Goal: Task Accomplishment & Management: Manage account settings

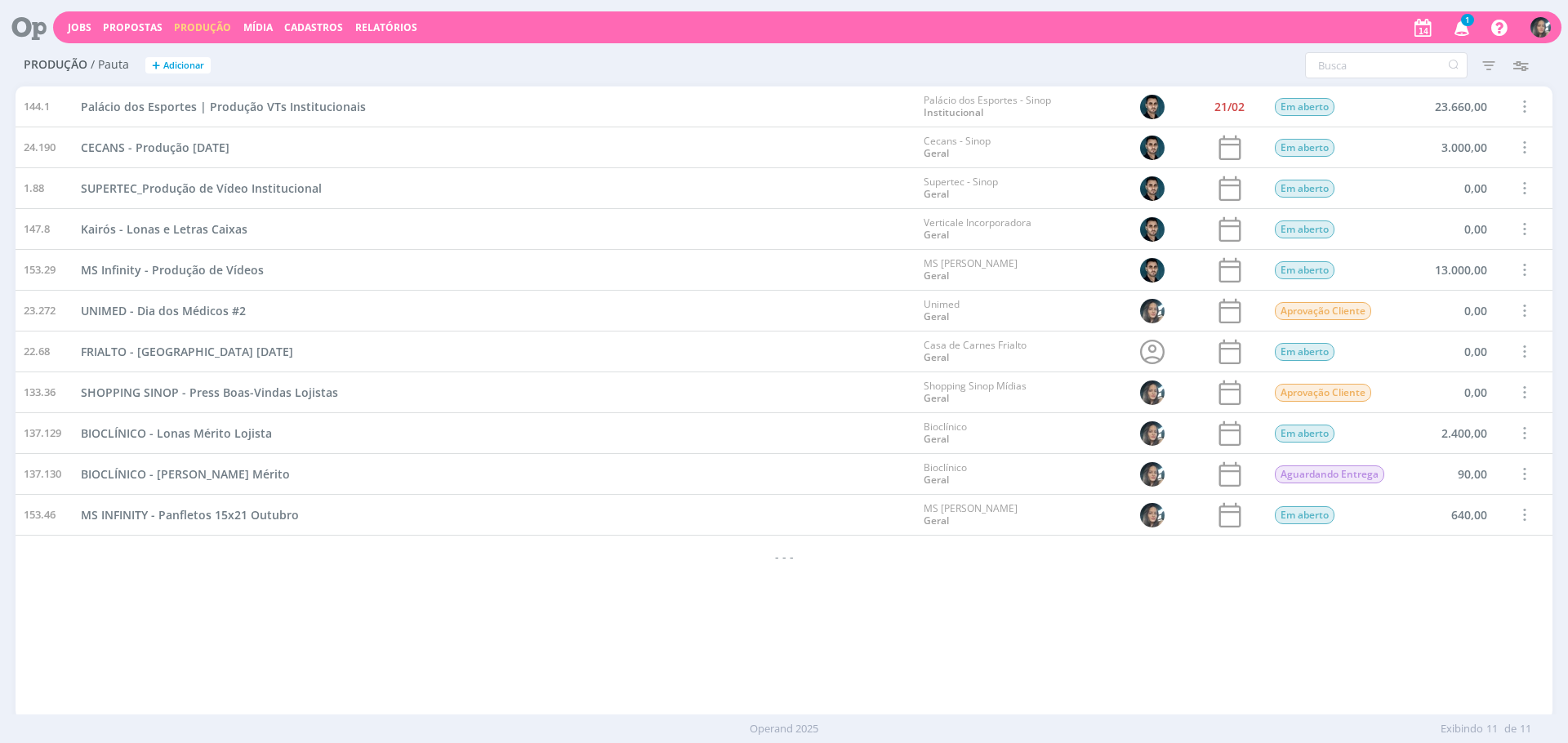
click at [312, 617] on div "144.1 Palácio dos Esportes | Produção VTs Institucionais Palácio dos Esportes -…" at bounding box center [784, 402] width 1537 height 632
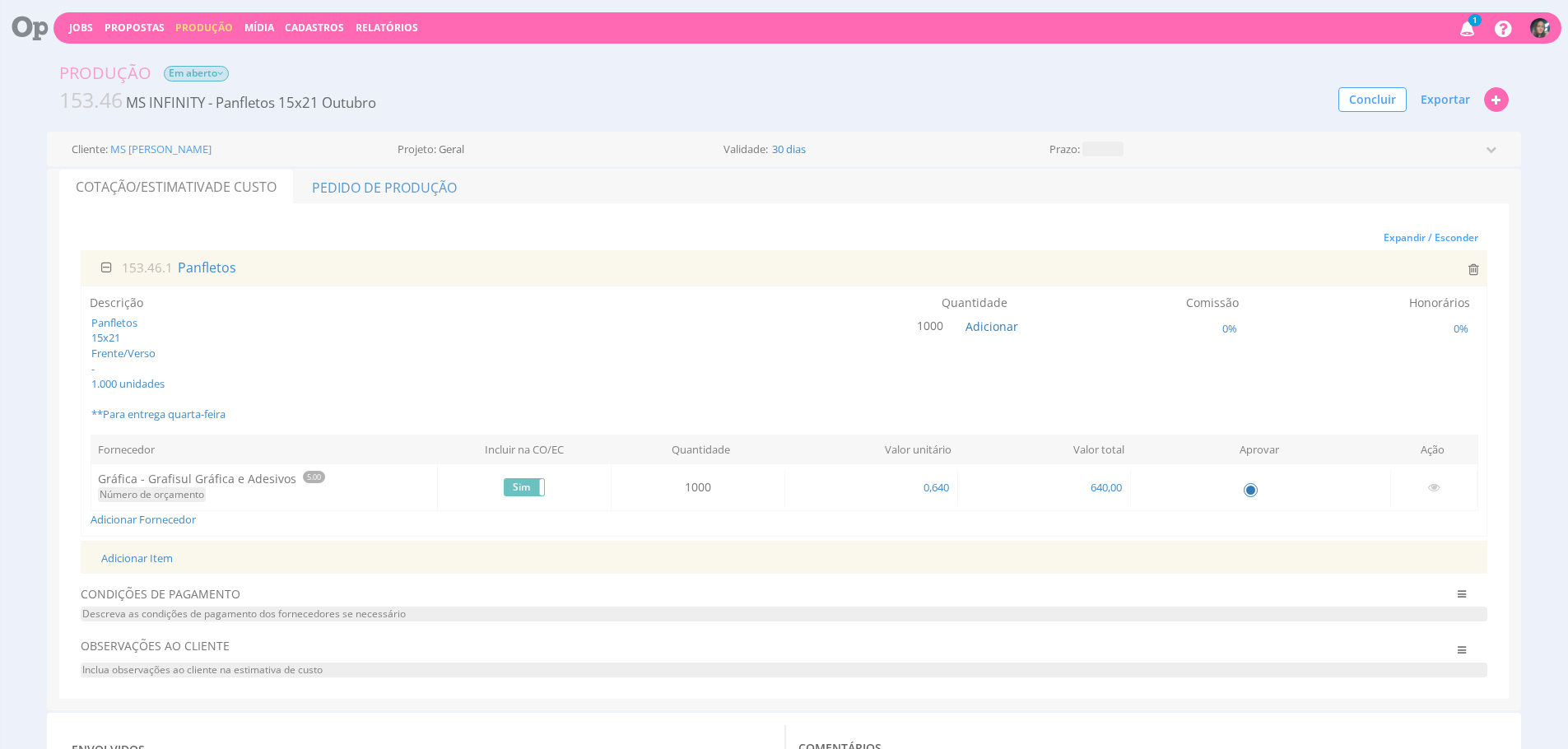
click at [204, 75] on span "Em aberto" at bounding box center [196, 74] width 65 height 16
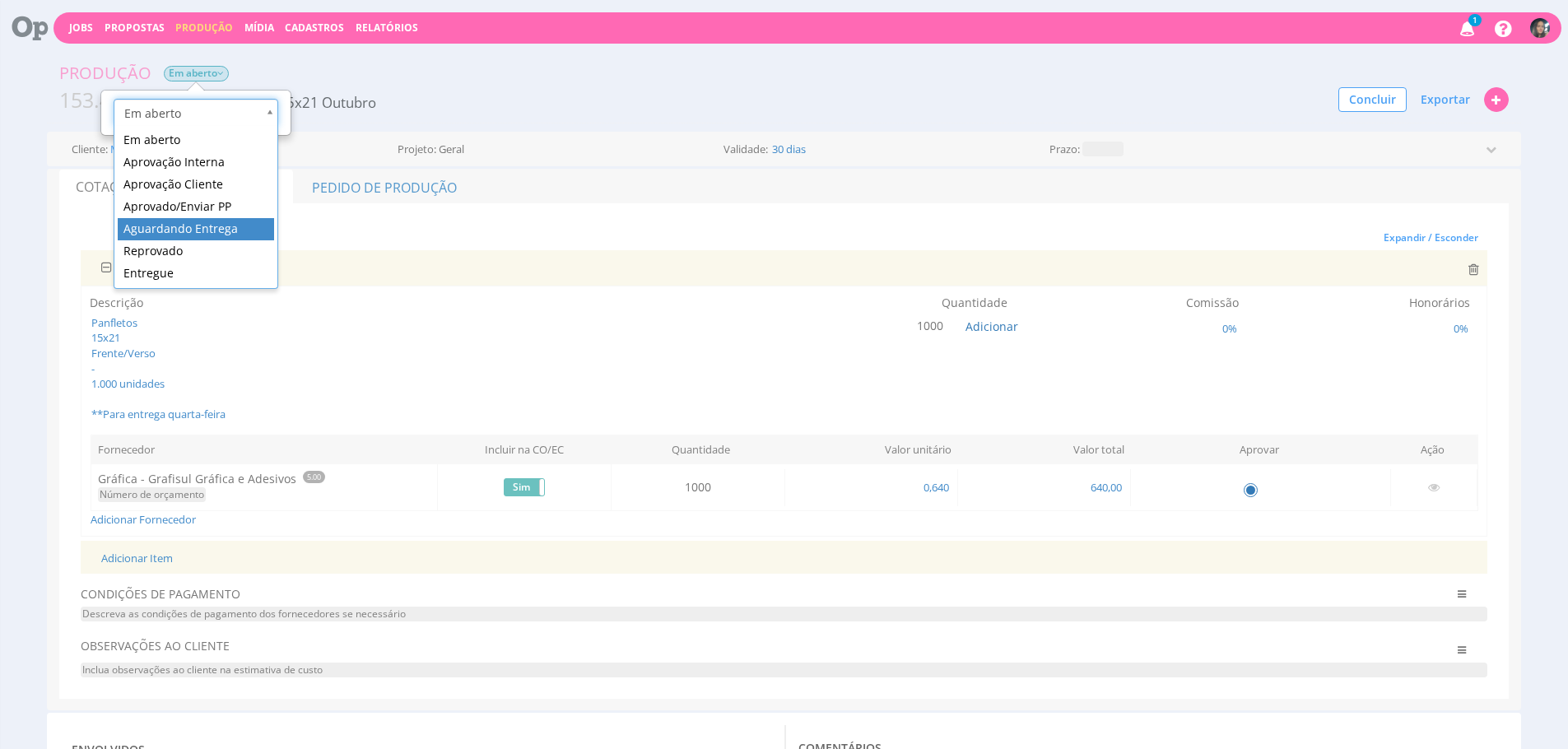
scroll to position [0, 5]
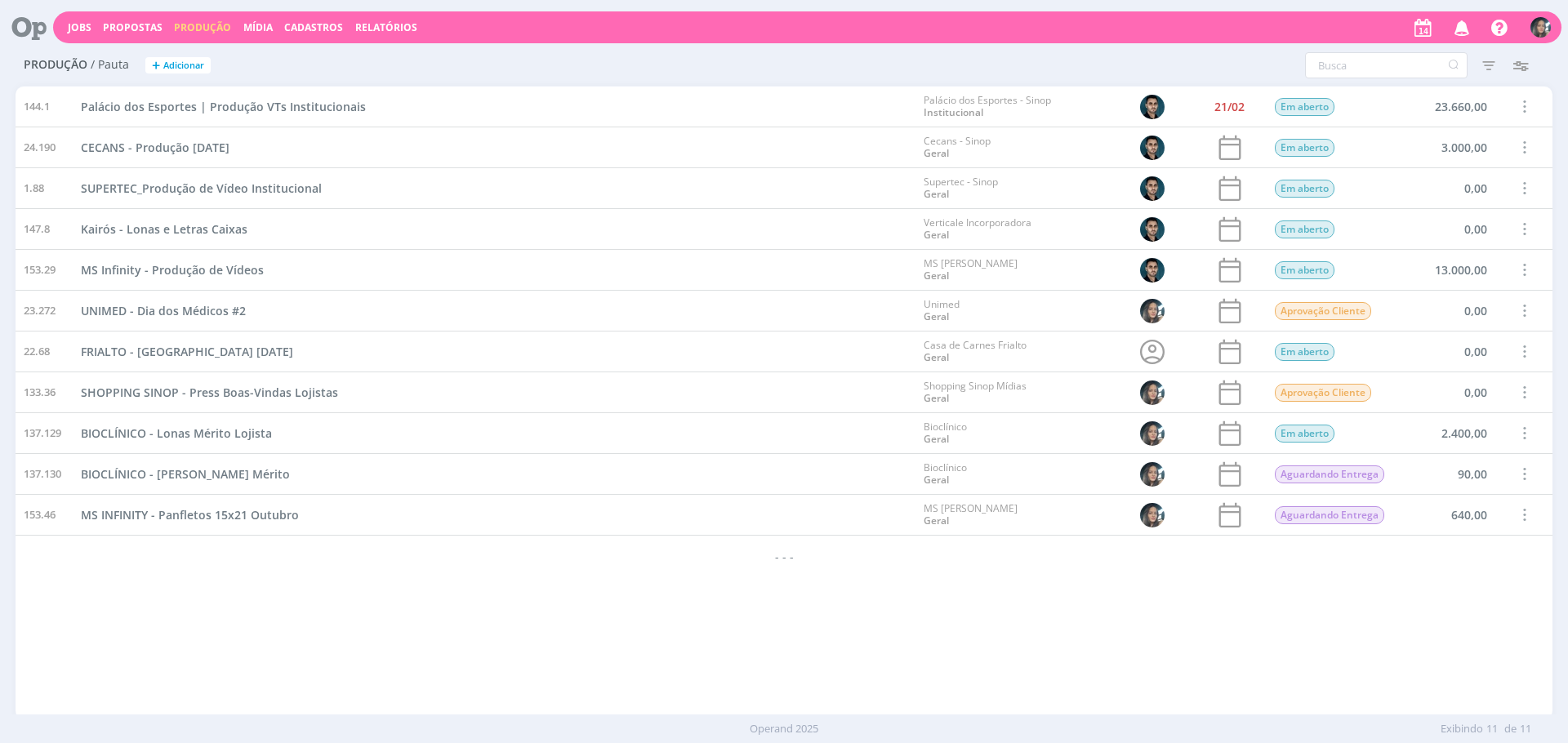
click at [615, 547] on div "- - -" at bounding box center [784, 556] width 1537 height 41
click at [1529, 314] on span at bounding box center [1524, 311] width 18 height 22
click at [1096, 564] on div "- - -" at bounding box center [784, 556] width 1537 height 41
click at [422, 632] on div "144.1 Palácio dos Esportes | Produção VTs Institucionais Palácio dos Esportes -…" at bounding box center [784, 402] width 1537 height 632
click at [678, 621] on div "144.1 Palácio dos Esportes | Produção VTs Institucionais Palácio dos Esportes -…" at bounding box center [784, 402] width 1537 height 632
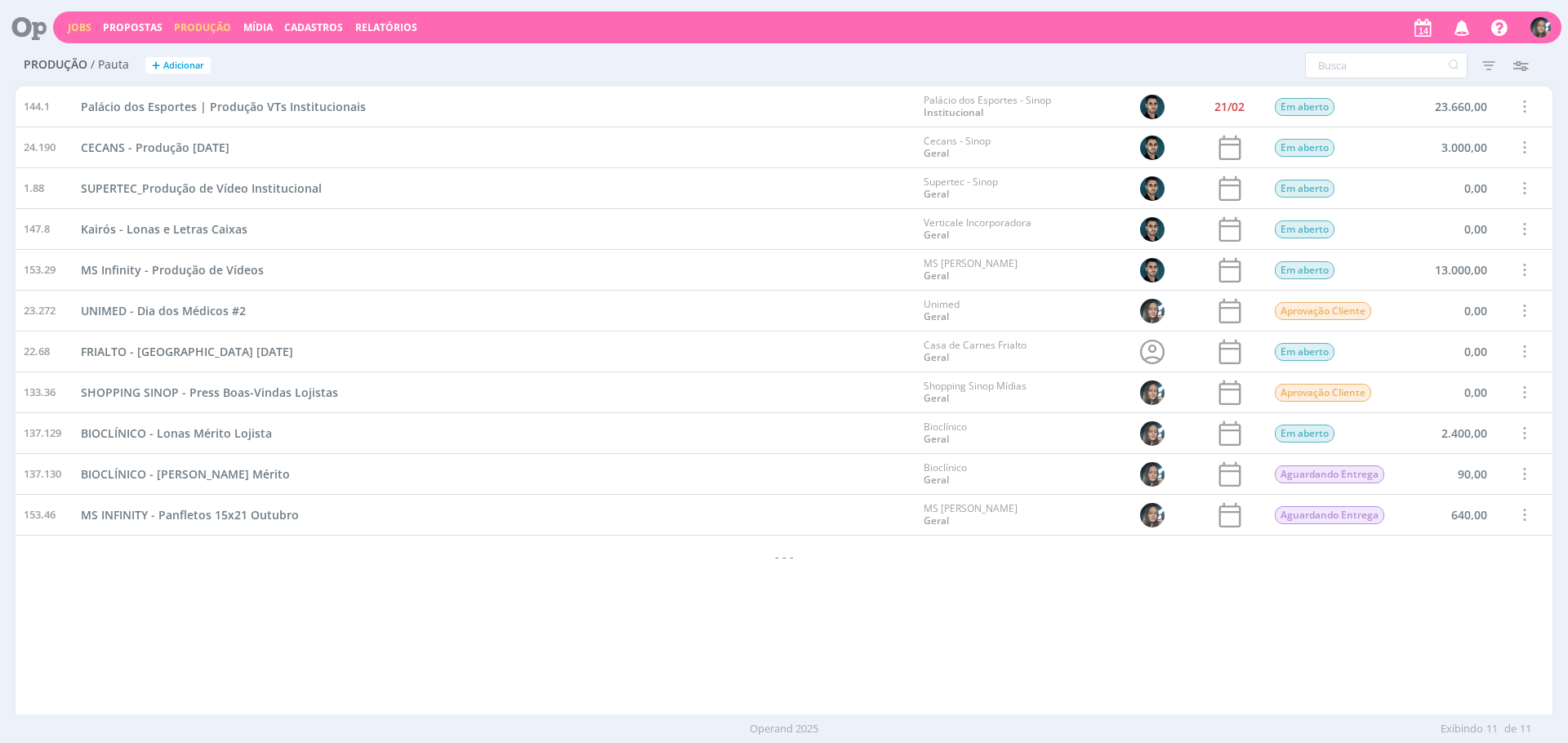
click at [74, 31] on link "Jobs" at bounding box center [79, 28] width 23 height 14
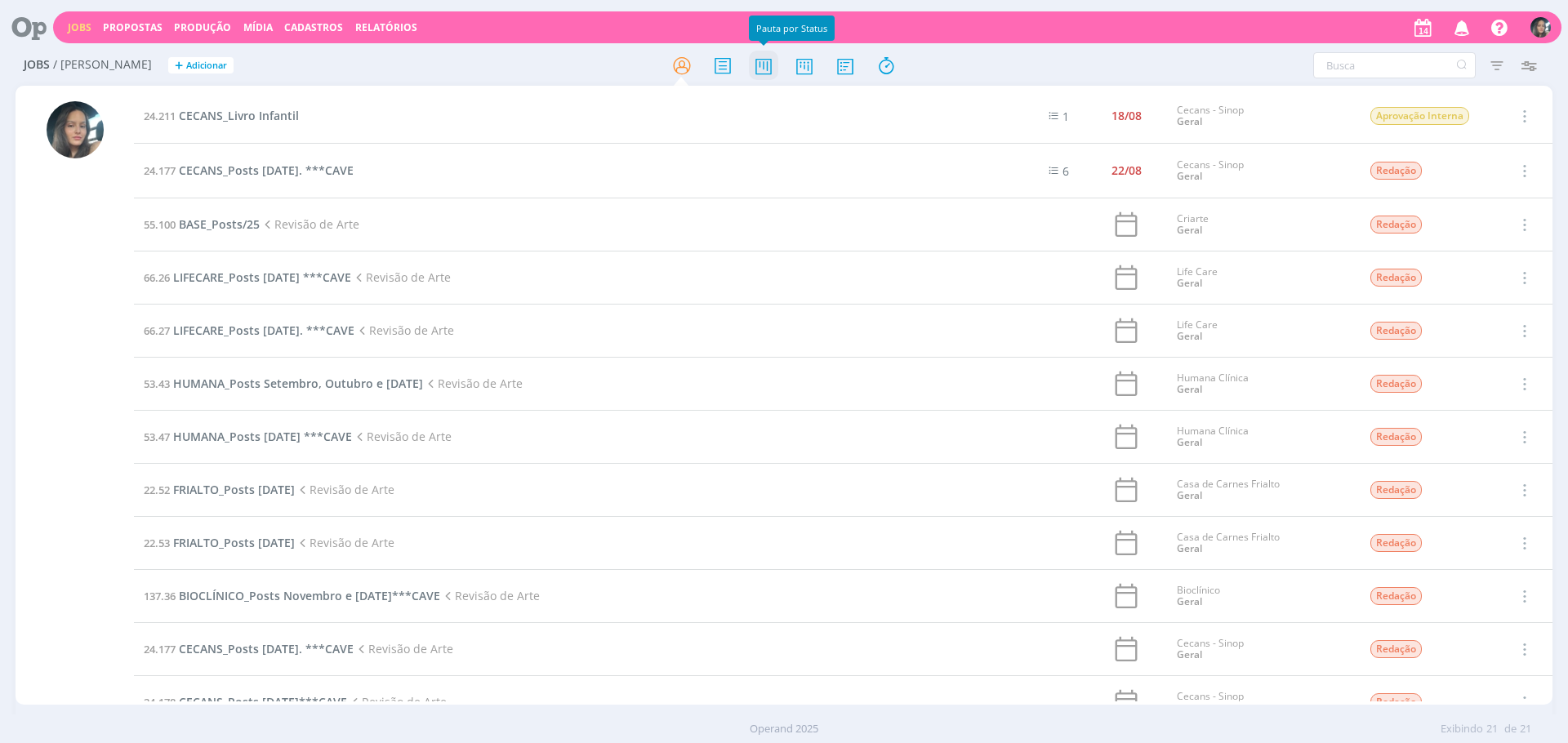
click at [772, 78] on icon at bounding box center [764, 66] width 29 height 32
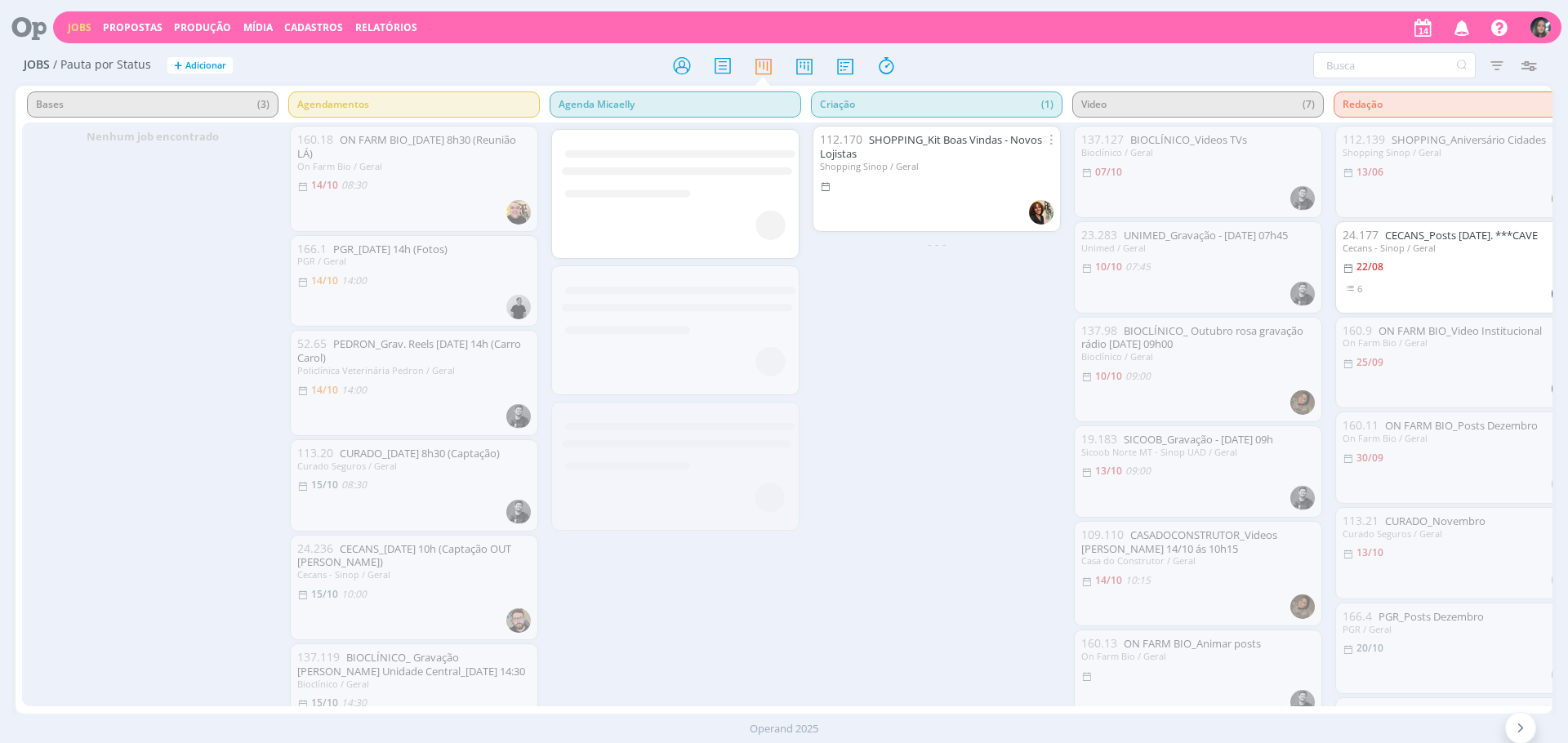
click at [555, 702] on div "Bases (3) Nenhum job encontrado Agendamentos 160.18 ON FARM BIO_14/10 - 8h30 (R…" at bounding box center [784, 399] width 1537 height 628
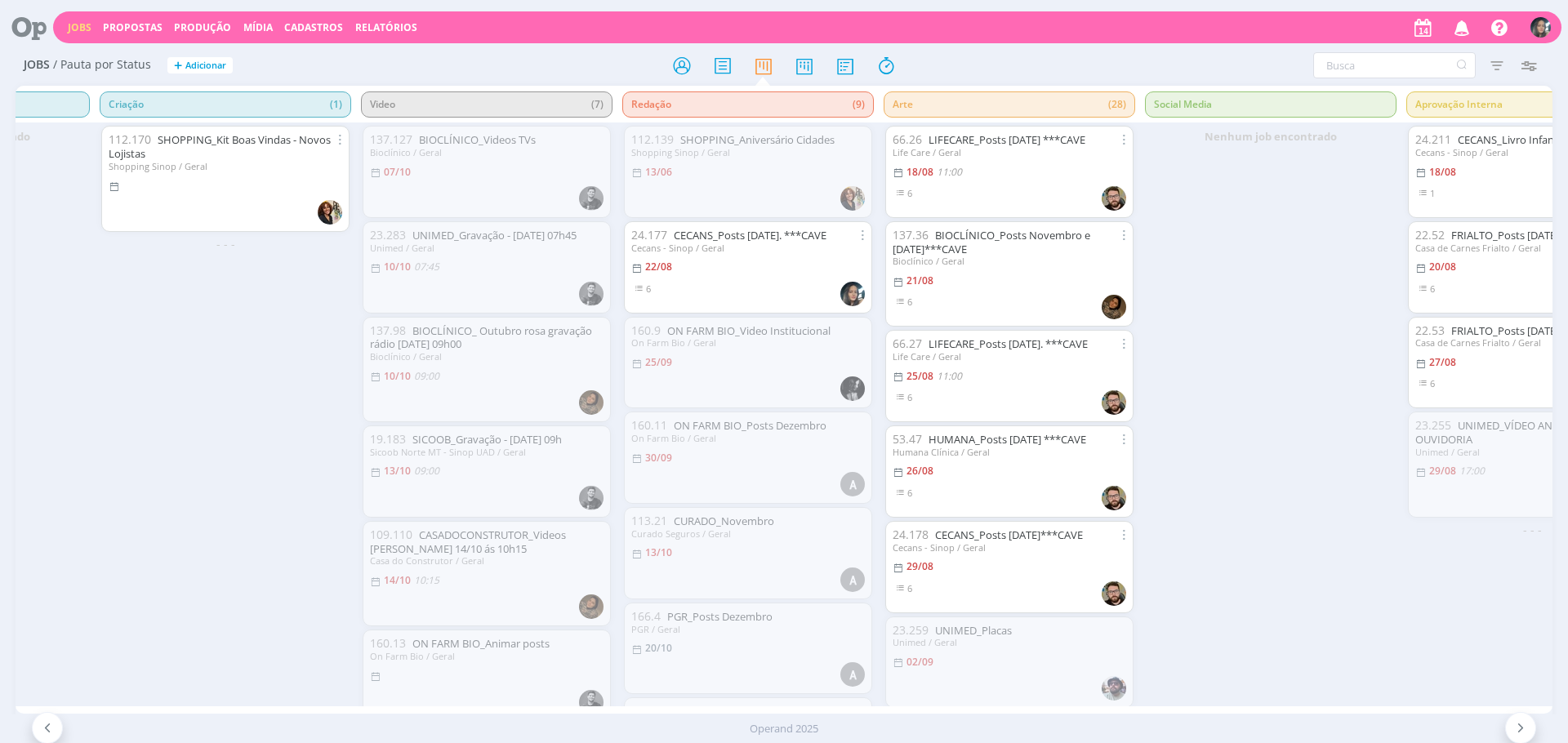
click at [227, 350] on div "112.170 SHOPPING_Kit Boas Vindas - Novos Lojistas Shopping Sinop / Geral - - -" at bounding box center [225, 414] width 261 height 584
click at [174, 23] on link "Produção" at bounding box center [203, 28] width 57 height 14
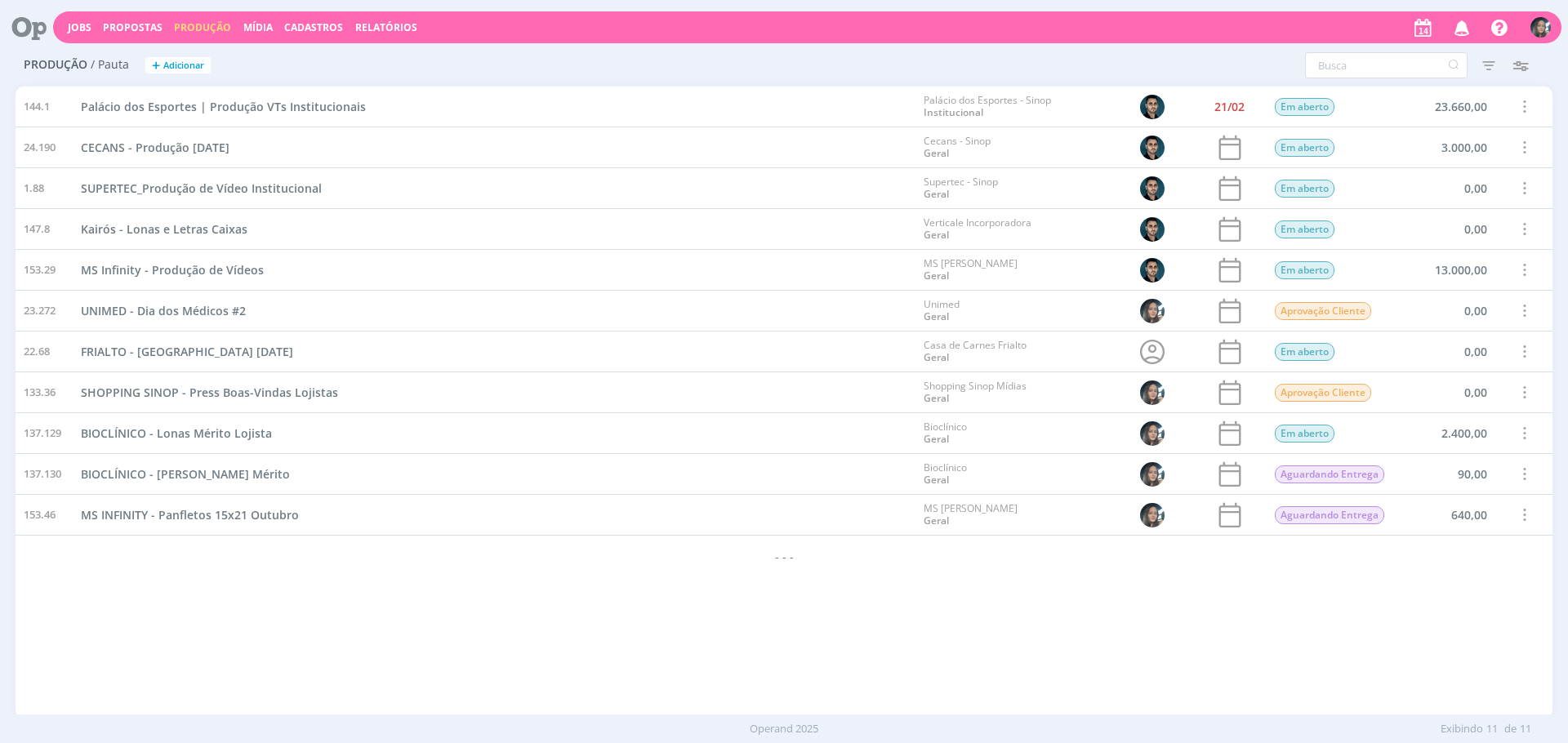
click at [613, 599] on div "144.1 Palácio dos Esportes | Produção VTs Institucionais Palácio dos Esportes -…" at bounding box center [784, 402] width 1537 height 632
click at [611, 599] on div "144.1 Palácio dos Esportes | Produção VTs Institucionais Palácio dos Esportes -…" at bounding box center [784, 402] width 1537 height 632
click at [634, 568] on div "- - -" at bounding box center [784, 556] width 1537 height 41
click at [707, 554] on div "- - -" at bounding box center [784, 556] width 1537 height 41
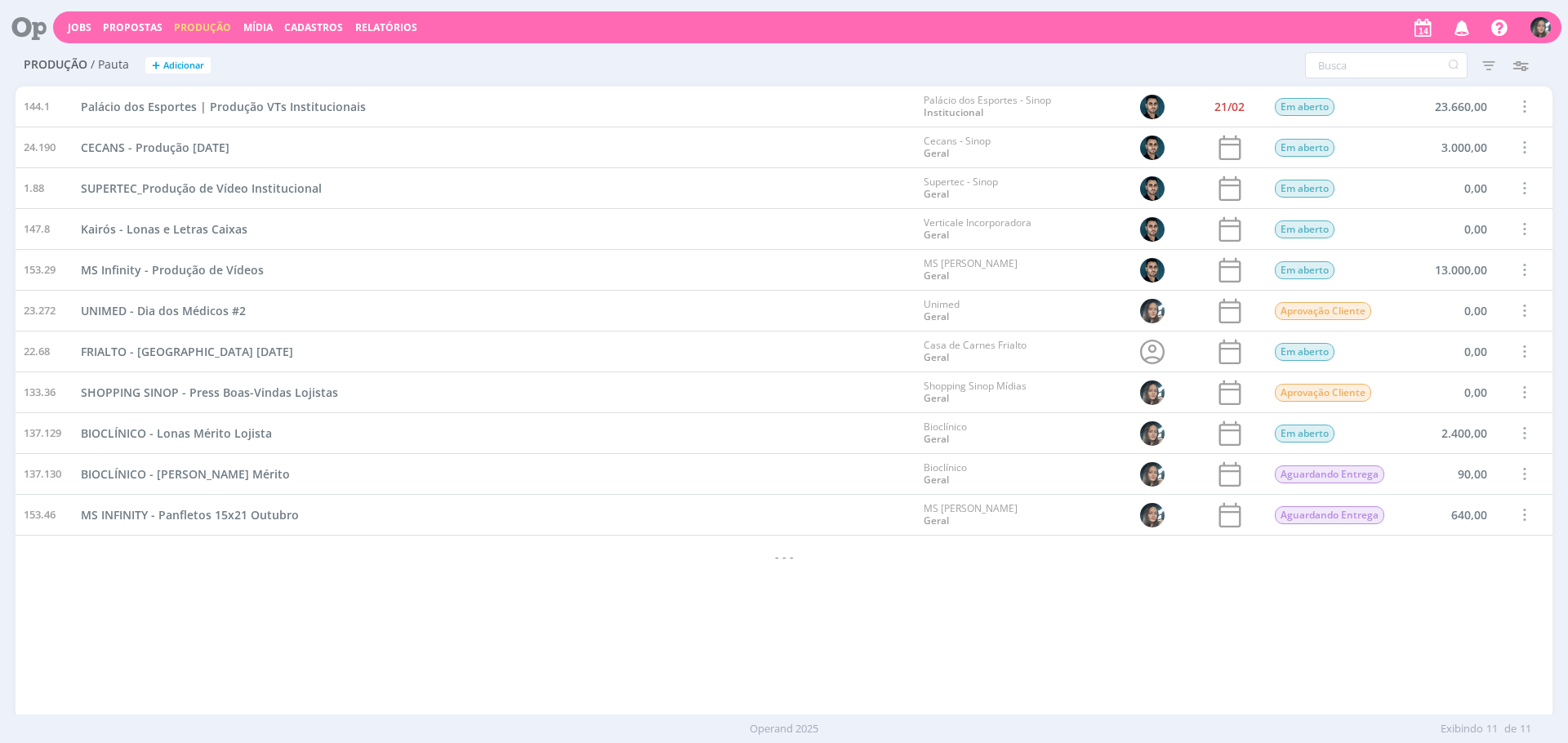
click at [782, 524] on div "MS INFINITY - Panfletos 15x21 Outubro" at bounding box center [494, 515] width 843 height 40
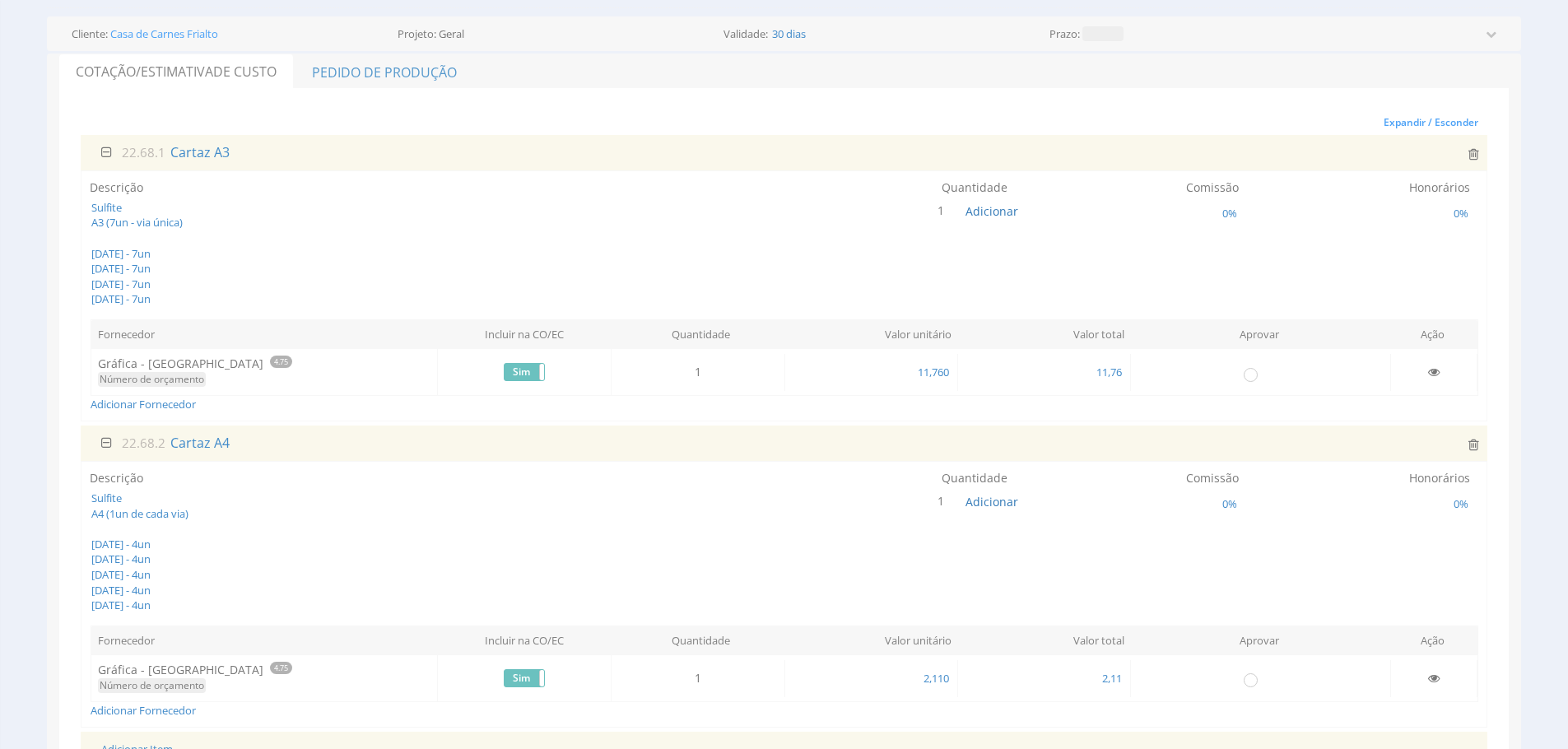
scroll to position [119, 0]
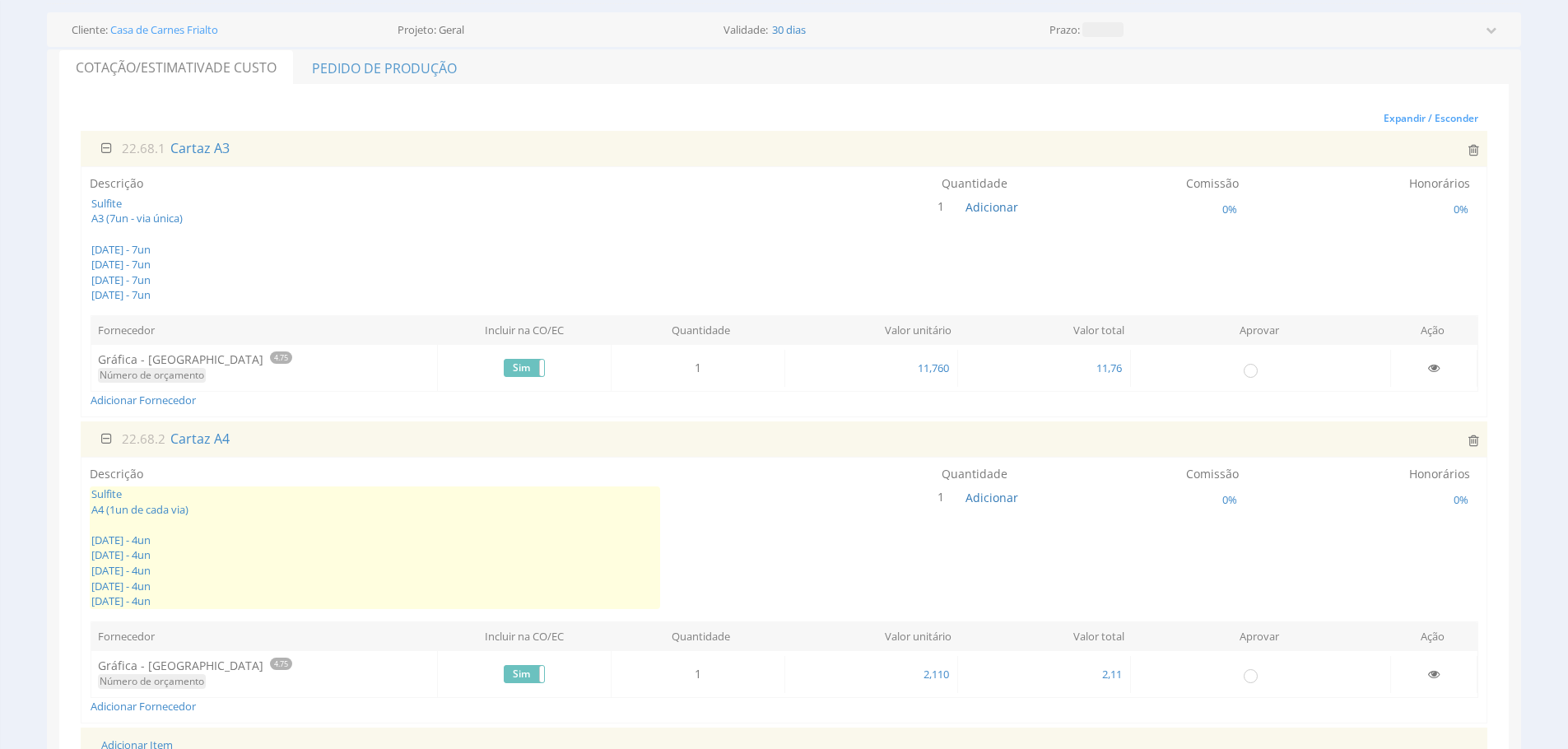
click at [216, 507] on span "Sulfite A4 (1un de cada via) 01/09/2025 - 4un 08/09/2025 - 4un 15/09/2025 - 4un…" at bounding box center [374, 547] width 571 height 123
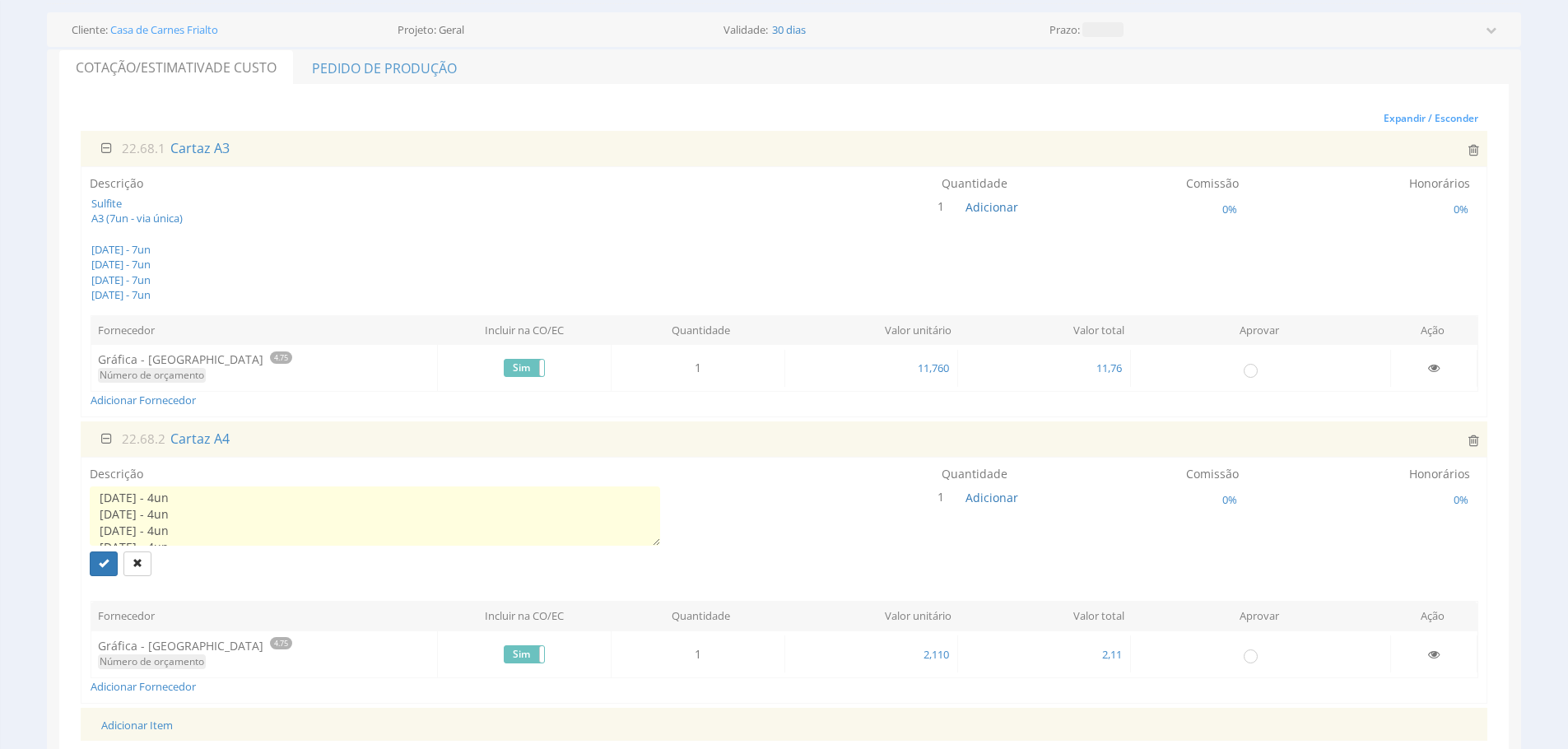
scroll to position [34, 0]
click at [108, 517] on textarea "Sulfite A4 (1un de cada via) 01/09/2025 - 4un 08/09/2025 - 4un 15/09/2025 - 4un…" at bounding box center [374, 516] width 571 height 59
click at [106, 517] on textarea "Sulfite A4 (1un de cada via) 01/09/2025 - 4un 08/09/2025 - 4un 15/09/2025 - 4un…" at bounding box center [374, 516] width 571 height 59
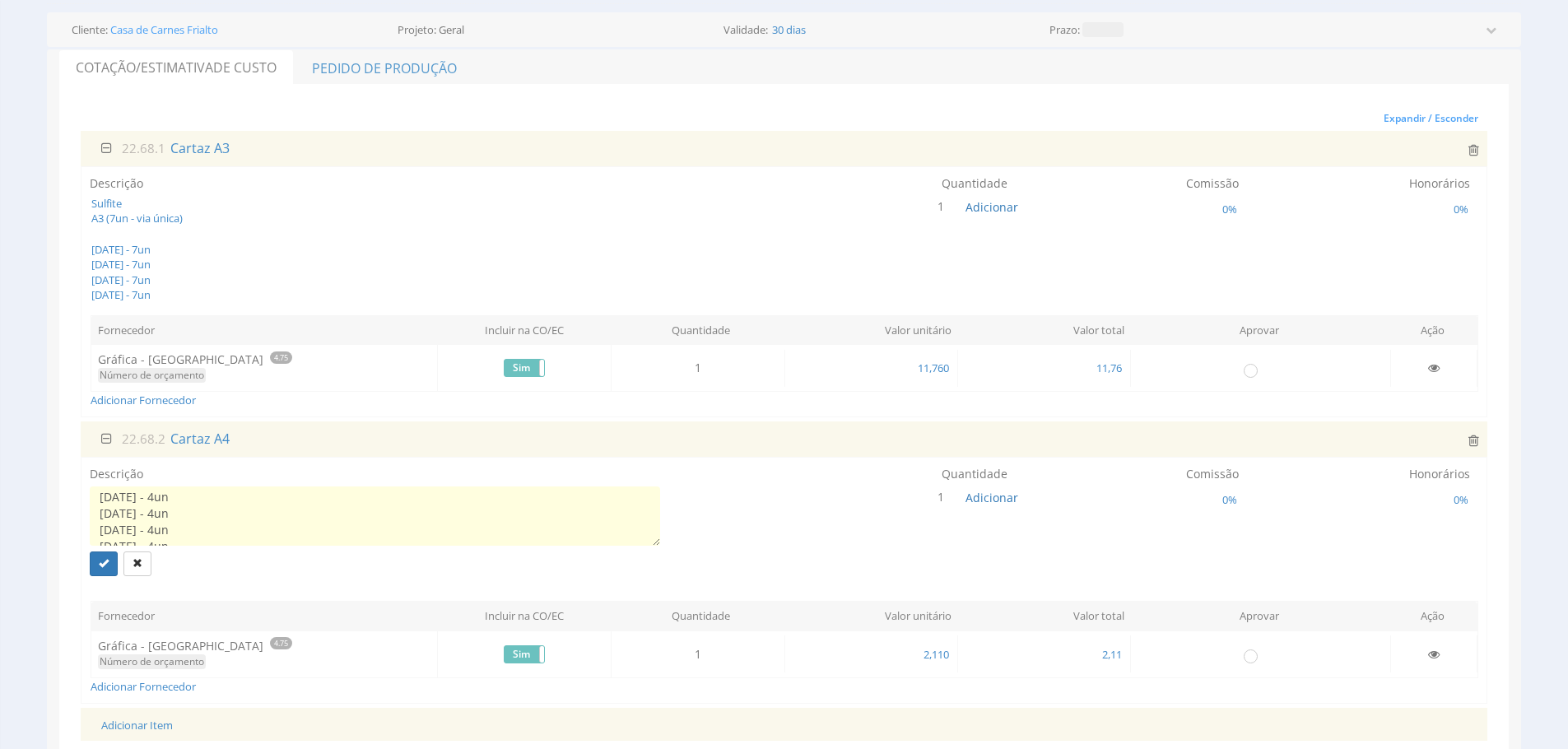
click at [174, 516] on textarea "Sulfite A4 (1un de cada via) 06/10/2025 - 4un 13/10/2025 - 4un 20/10/2025 - 4un…" at bounding box center [374, 516] width 571 height 59
click at [175, 534] on textarea "Sulfite A4 (1un de cada via) 06/10/2025 - 4un 13/10/2025 - 5un 20/10/2025 - 4un…" at bounding box center [374, 516] width 571 height 59
type textarea "Sulfite A4 (1un de cada via) 06/10/2025 - 4un 13/10/2025 - 5un 20/10/2025 - un …"
click at [103, 561] on icon "submit" at bounding box center [103, 562] width 10 height 10
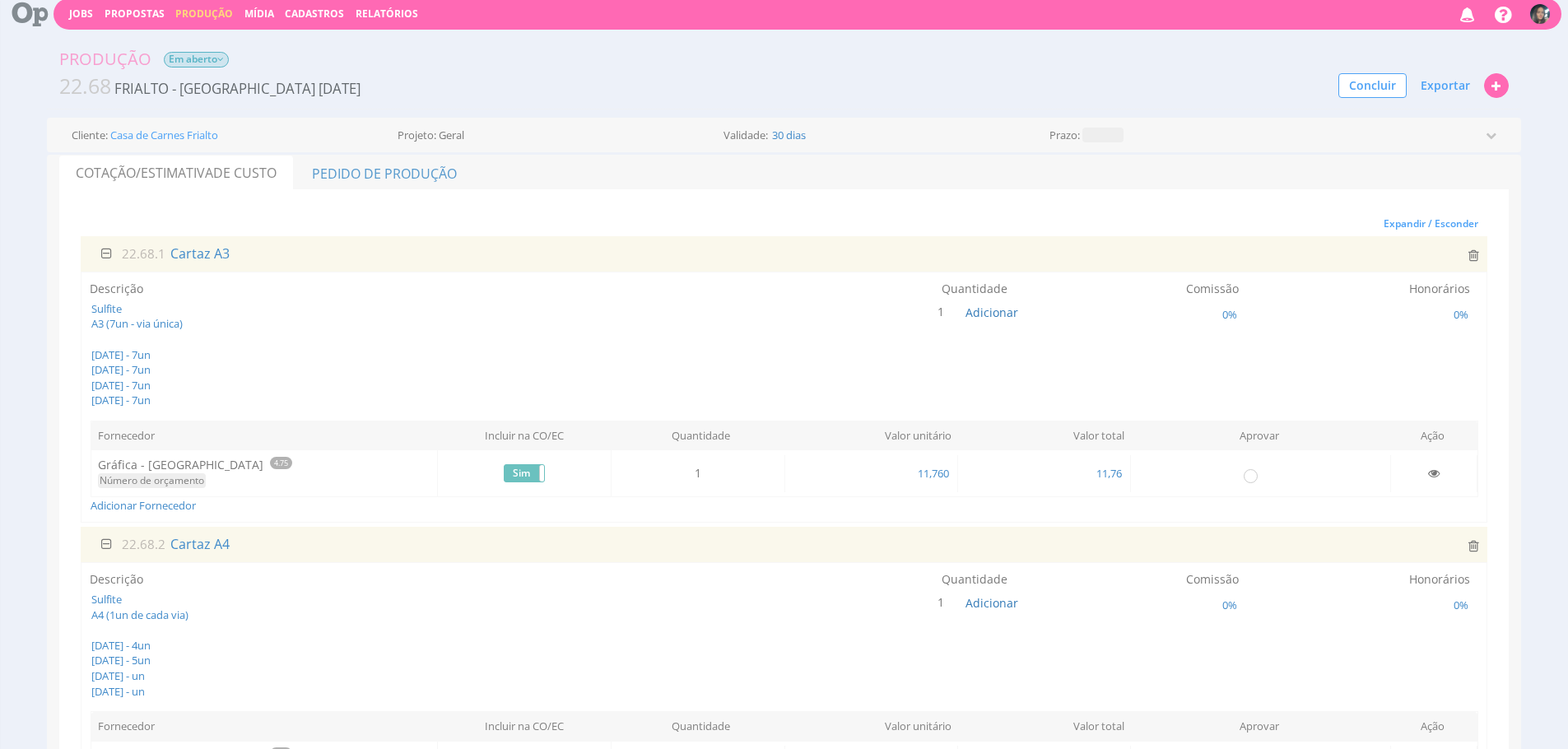
scroll to position [0, 0]
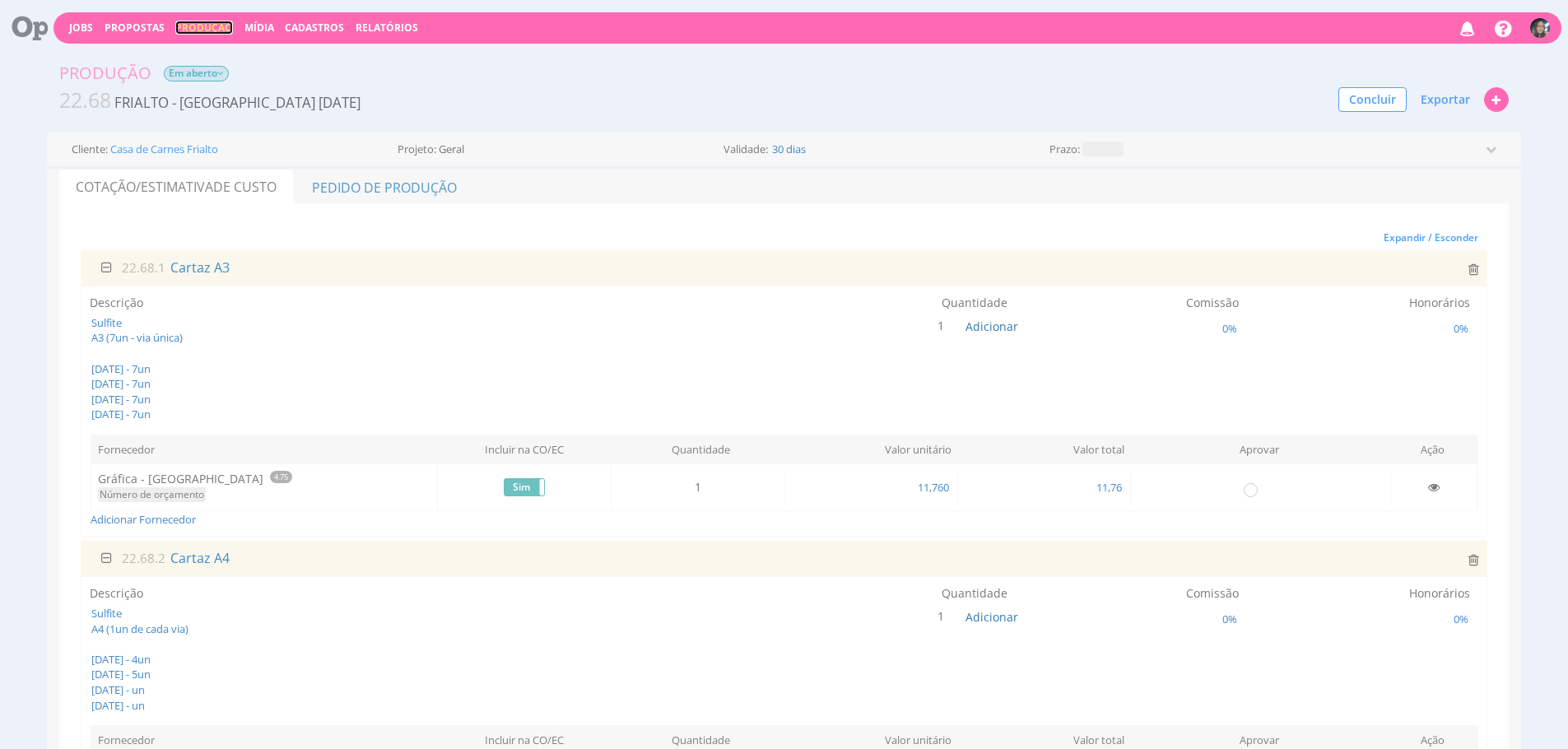
click at [188, 25] on link "Produção" at bounding box center [204, 28] width 57 height 14
